Goal: Information Seeking & Learning: Learn about a topic

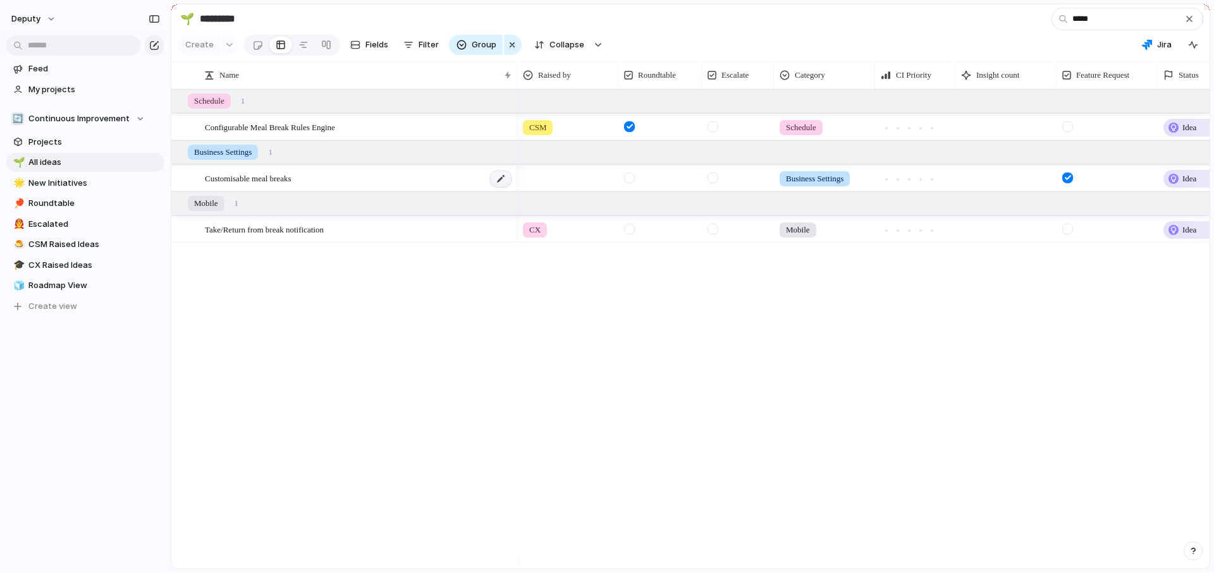
type input "*****"
click at [503, 187] on div at bounding box center [500, 179] width 21 height 16
drag, startPoint x: 401, startPoint y: 363, endPoint x: 369, endPoint y: 317, distance: 56.8
click at [401, 363] on div "Configurable Meal Break Rules Engine Customisable meal breaks Take/Return from …" at bounding box center [690, 329] width 1038 height 480
click at [260, 185] on span "Customisable meal breaks" at bounding box center [248, 178] width 86 height 15
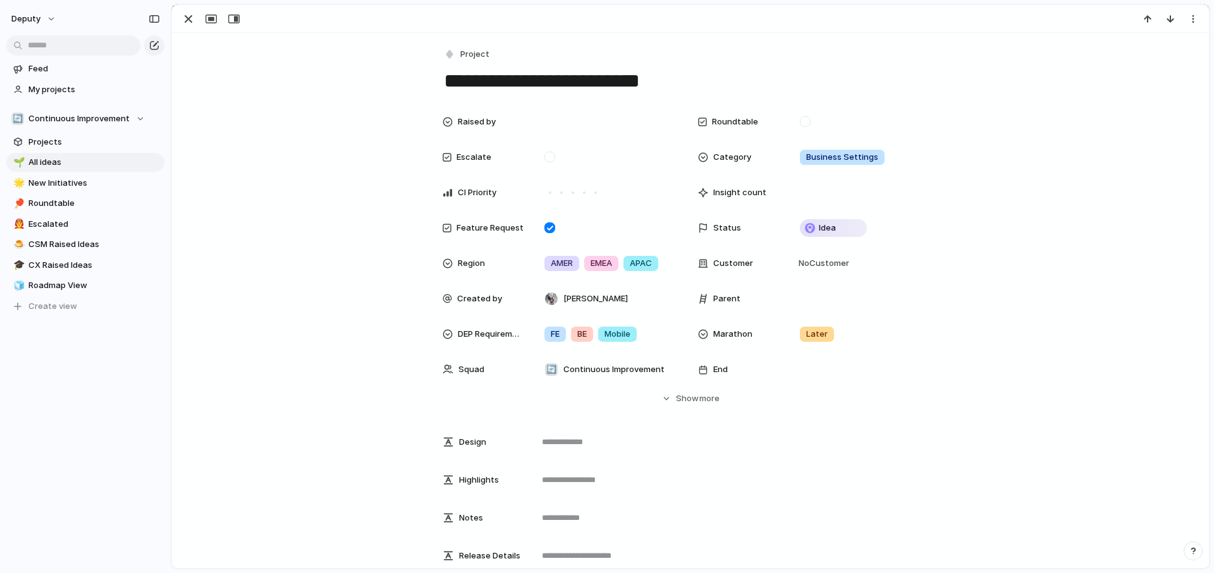
click at [573, 57] on div "Project" at bounding box center [690, 55] width 496 height 18
click at [684, 405] on button "Hide Show more" at bounding box center [690, 398] width 496 height 23
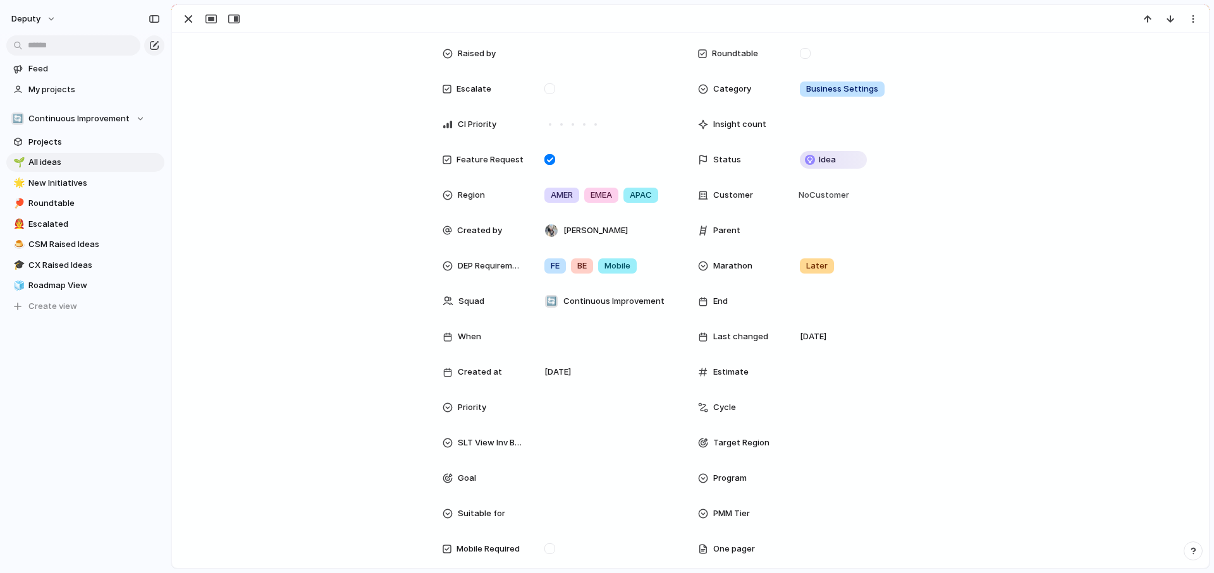
scroll to position [146, 0]
